Goal: Navigation & Orientation: Find specific page/section

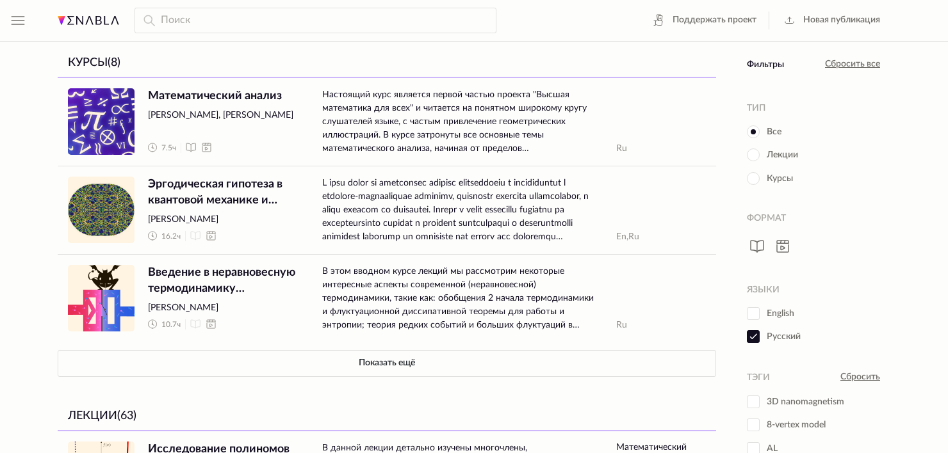
drag, startPoint x: 939, startPoint y: 444, endPoint x: 925, endPoint y: 406, distance: 40.5
drag, startPoint x: 925, startPoint y: 406, endPoint x: 934, endPoint y: 231, distance: 175.7
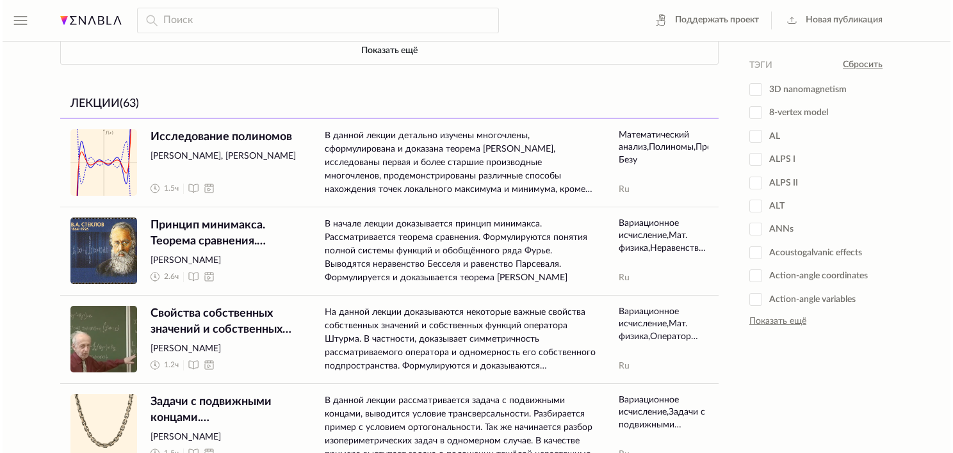
scroll to position [317, 0]
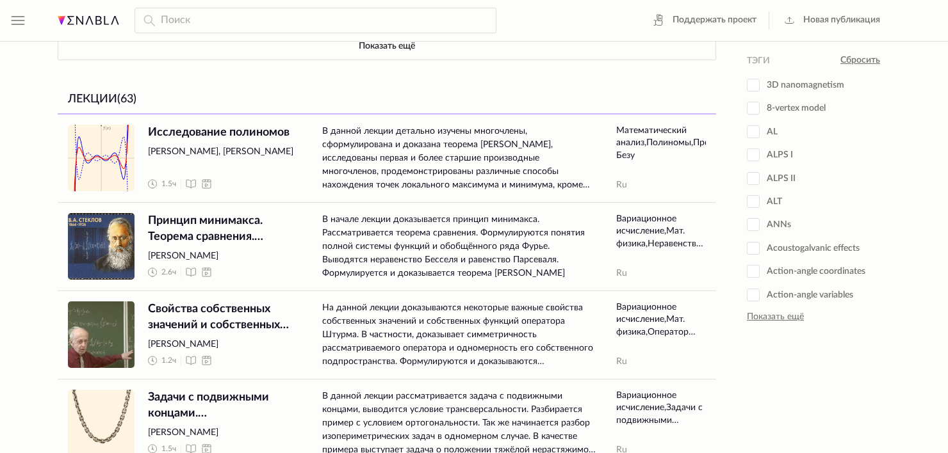
click at [16, 7] on div "Скрыть меню Поддержать проект Новая публикация Настройки [PERSON_NAME] [EMAIL_A…" at bounding box center [474, 196] width 948 height 1026
click at [17, 20] on icon at bounding box center [17, 20] width 15 height 15
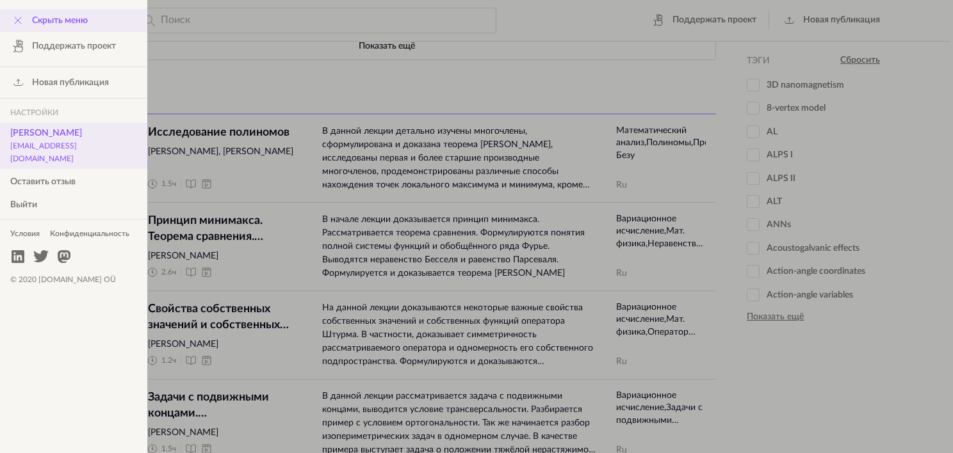
click at [45, 137] on span "[PERSON_NAME] [EMAIL_ADDRESS][DOMAIN_NAME]" at bounding box center [73, 146] width 127 height 38
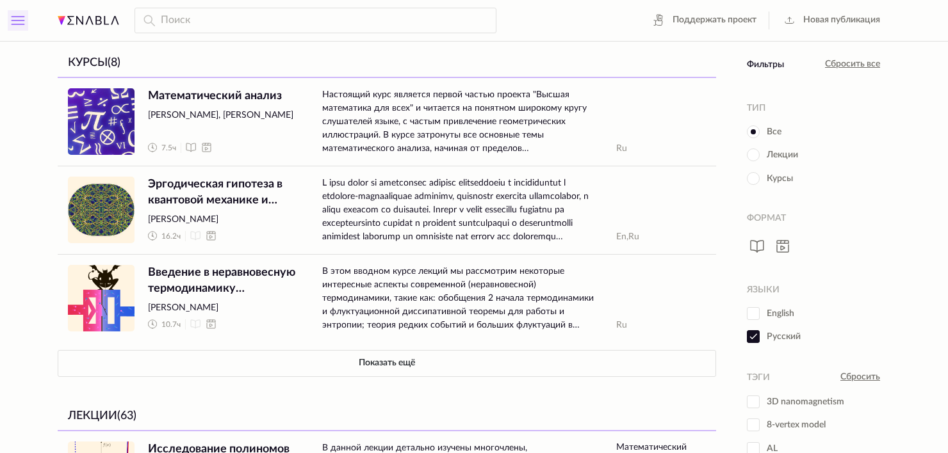
click at [21, 22] on icon at bounding box center [17, 20] width 15 height 15
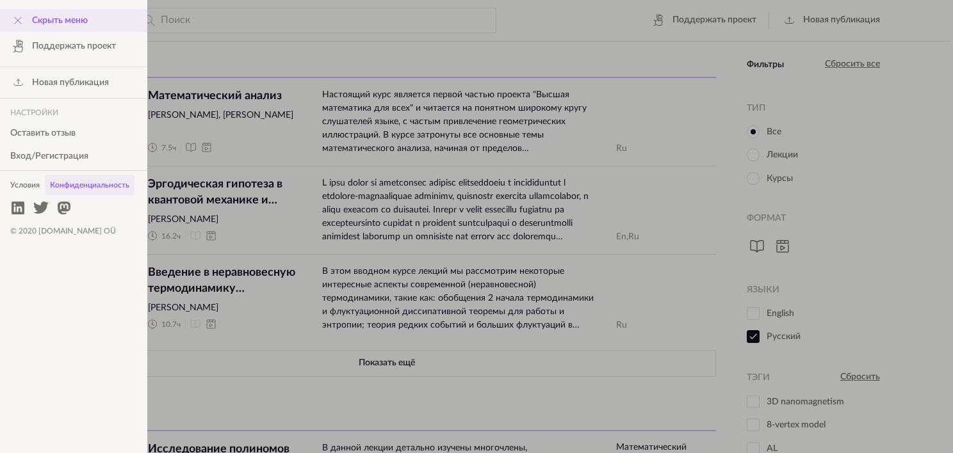
click at [87, 186] on link "Конфиденциальность" at bounding box center [90, 185] width 90 height 20
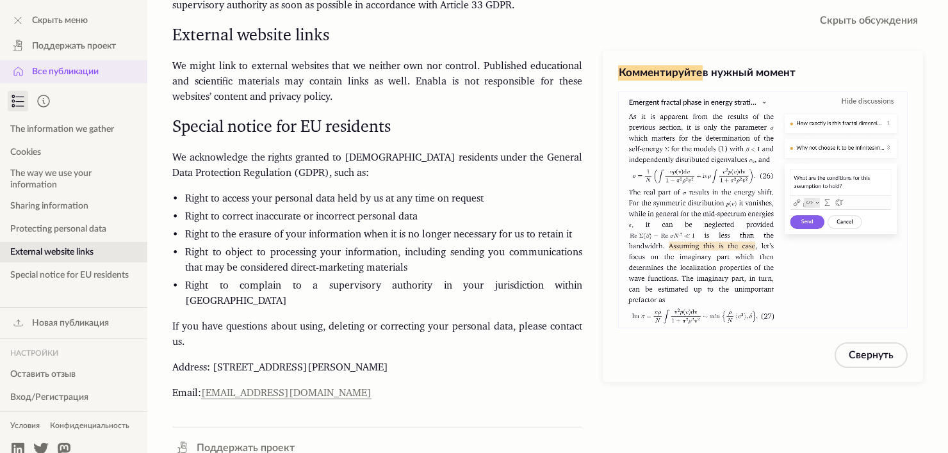
click at [88, 80] on link "Все публикации" at bounding box center [73, 71] width 147 height 23
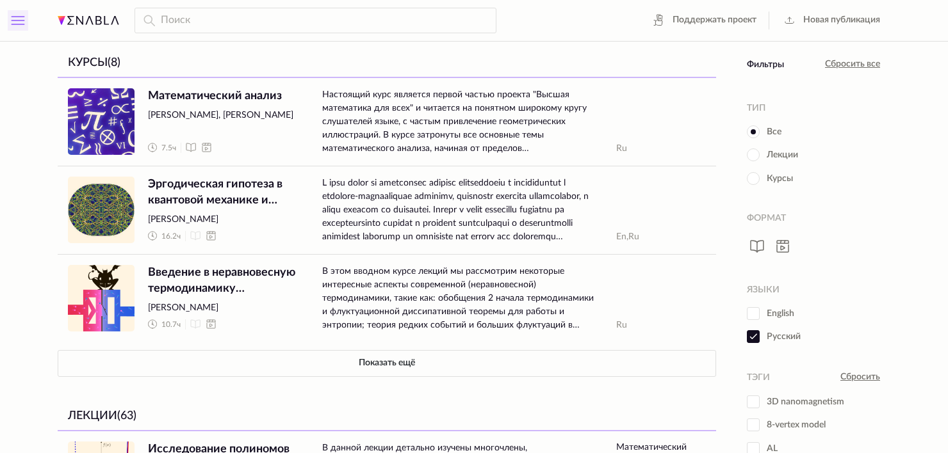
click at [17, 15] on icon at bounding box center [17, 20] width 15 height 15
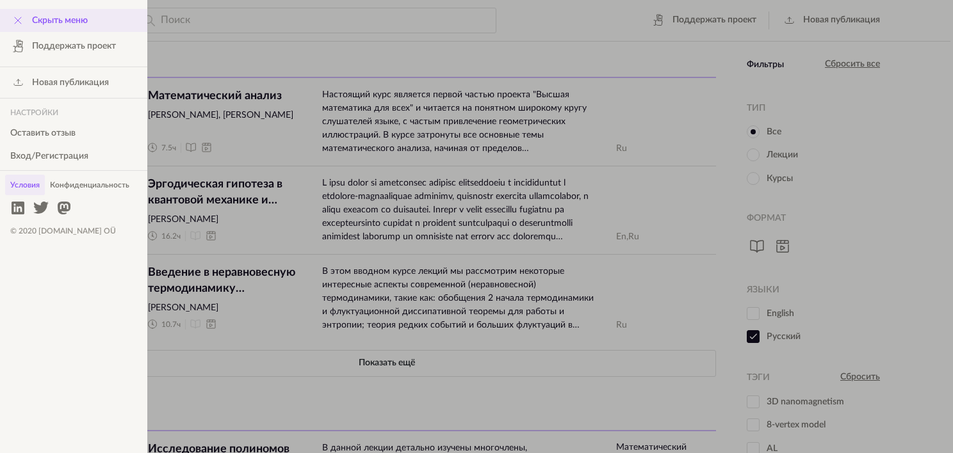
click at [31, 179] on link "Условия" at bounding box center [25, 185] width 40 height 20
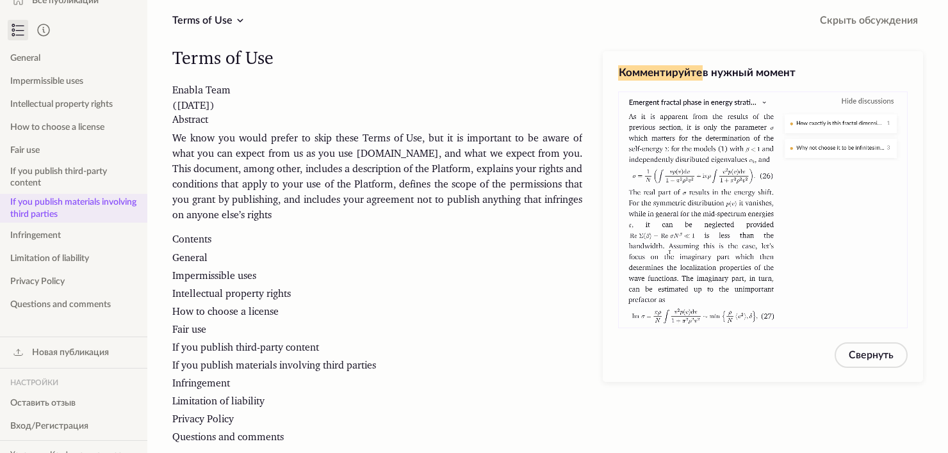
scroll to position [138, 0]
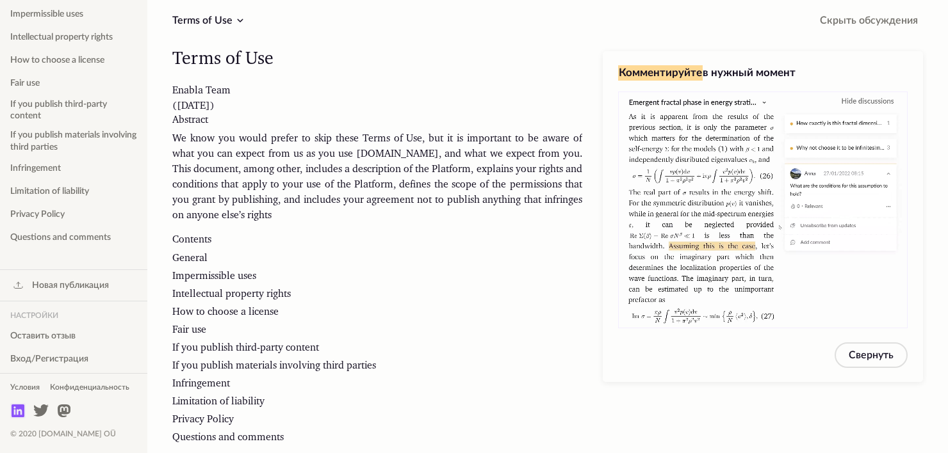
click at [18, 409] on icon at bounding box center [18, 411] width 13 height 13
click at [38, 410] on icon at bounding box center [40, 411] width 15 height 12
